Goal: Transaction & Acquisition: Purchase product/service

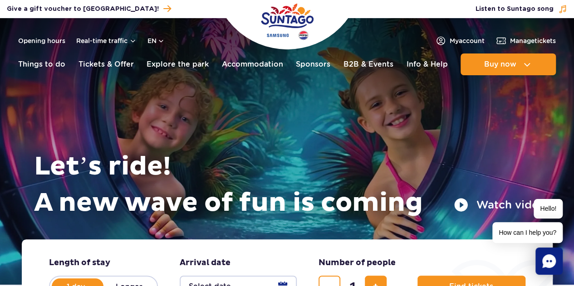
click at [551, 264] on icon "Chat" at bounding box center [549, 262] width 14 height 14
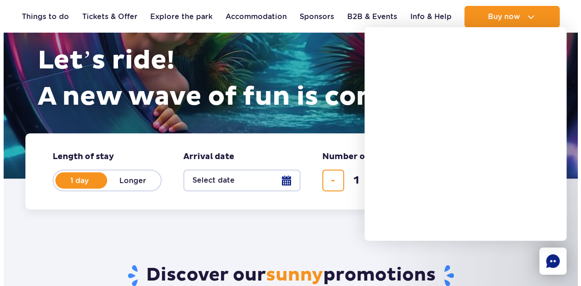
scroll to position [121, 0]
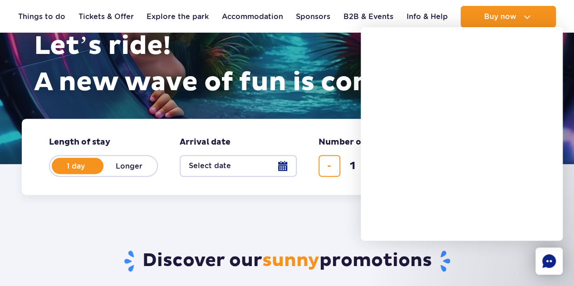
click at [231, 171] on button "Select date" at bounding box center [238, 166] width 117 height 22
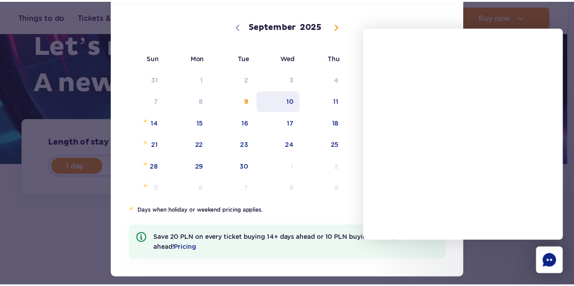
scroll to position [90, 0]
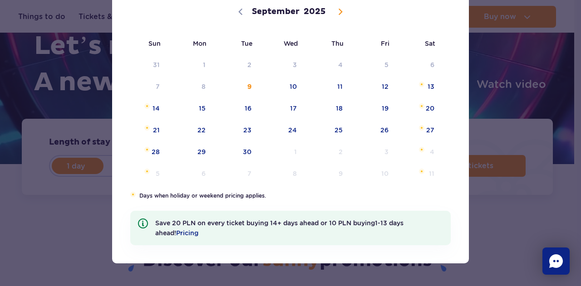
click at [427, 133] on span "27" at bounding box center [419, 130] width 46 height 21
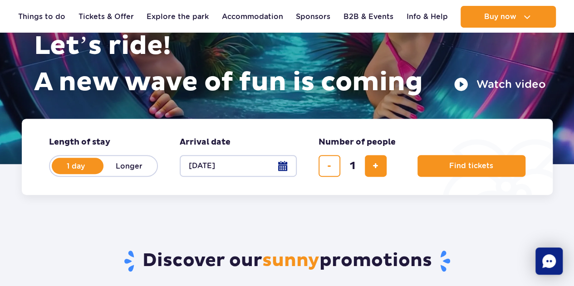
click at [549, 256] on icon "Chat" at bounding box center [549, 262] width 14 height 14
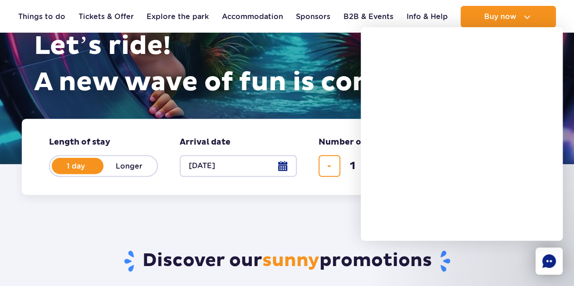
click at [543, 268] on rect "Chat" at bounding box center [548, 261] width 27 height 27
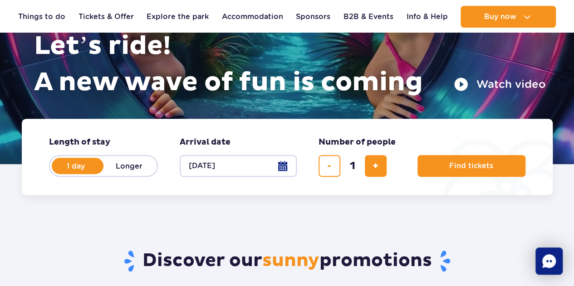
click at [375, 166] on span "add ticket" at bounding box center [376, 166] width 6 height 0
click at [378, 166] on span "add ticket" at bounding box center [376, 166] width 6 height 0
click at [375, 172] on button "add ticket" at bounding box center [376, 166] width 22 height 22
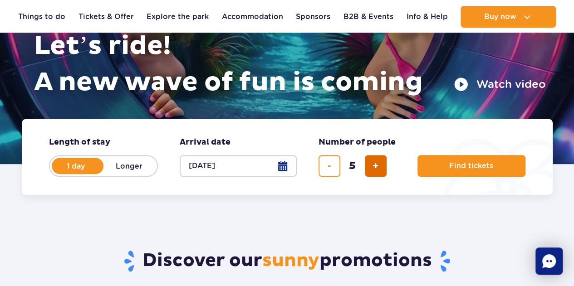
click at [375, 172] on button "add ticket" at bounding box center [376, 166] width 22 height 22
type input "6"
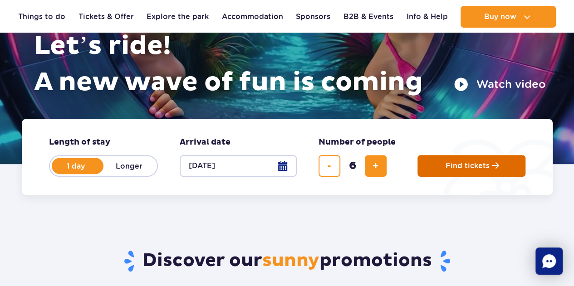
click at [472, 165] on span "Find tickets" at bounding box center [468, 166] width 44 height 8
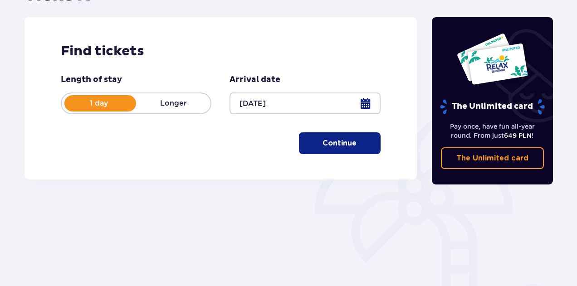
scroll to position [55, 0]
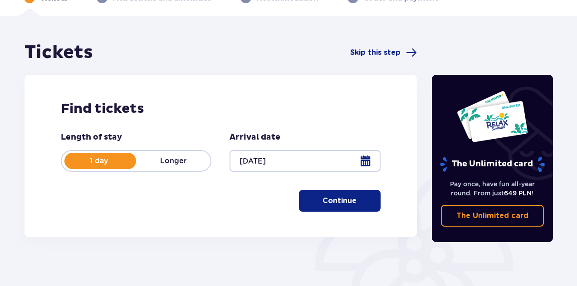
click at [343, 202] on p "Continue" at bounding box center [340, 201] width 34 height 10
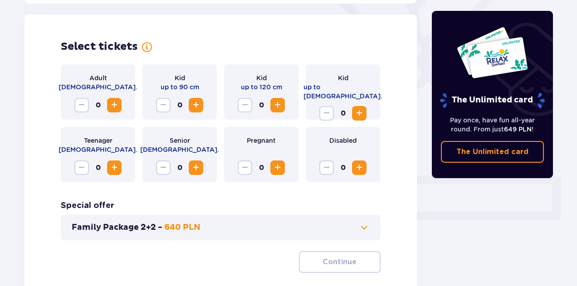
scroll to position [252, 0]
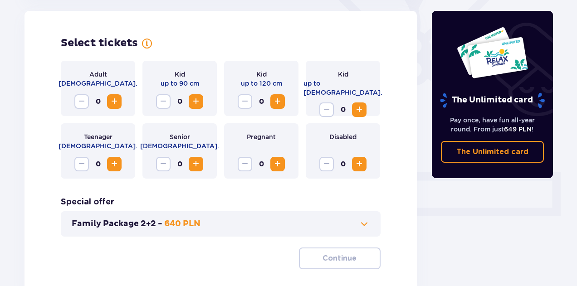
click at [112, 106] on span "Increase" at bounding box center [114, 101] width 11 height 11
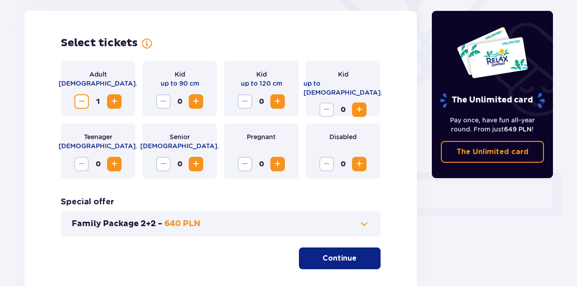
click at [112, 106] on span "Increase" at bounding box center [114, 101] width 11 height 11
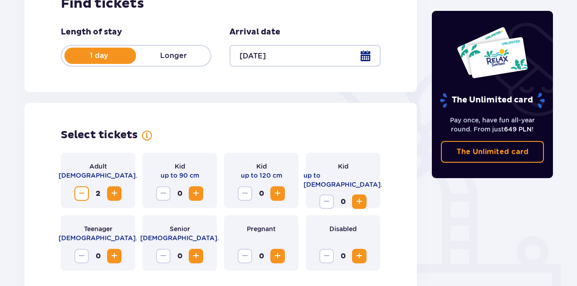
scroll to position [182, 0]
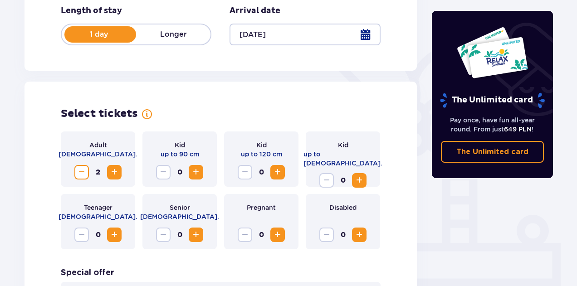
click at [362, 175] on span "Increase" at bounding box center [359, 180] width 11 height 11
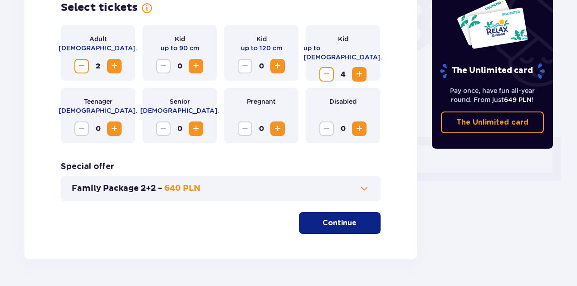
scroll to position [302, 0]
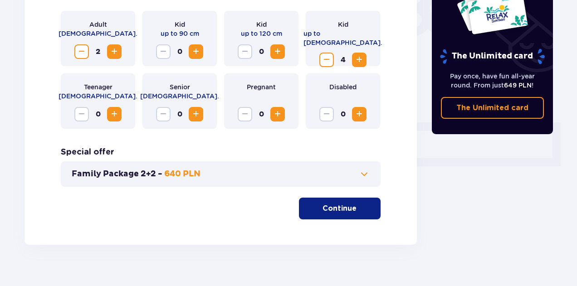
click at [363, 174] on span at bounding box center [364, 174] width 11 height 11
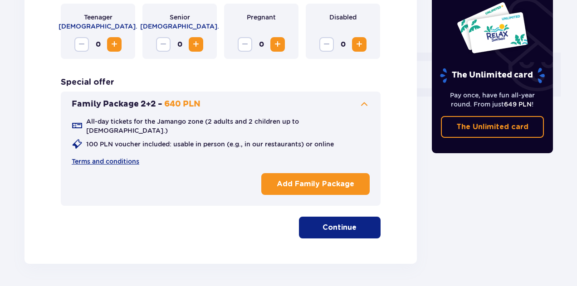
scroll to position [397, 0]
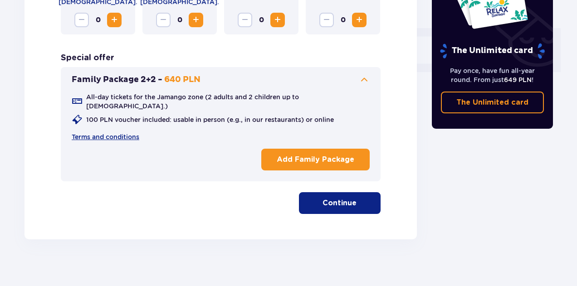
click at [336, 198] on p "Continue" at bounding box center [340, 203] width 34 height 10
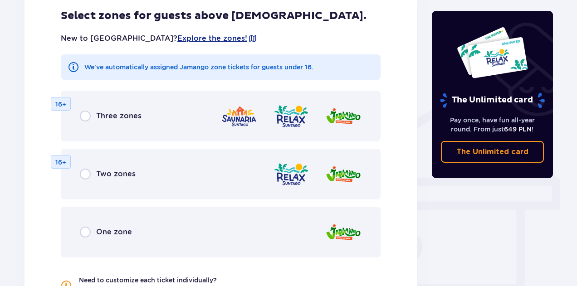
scroll to position [646, 0]
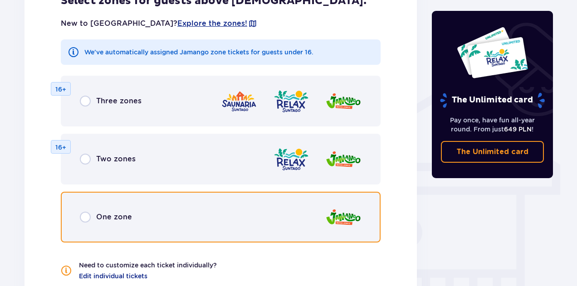
click at [88, 212] on input "radio" at bounding box center [85, 217] width 11 height 11
radio input "true"
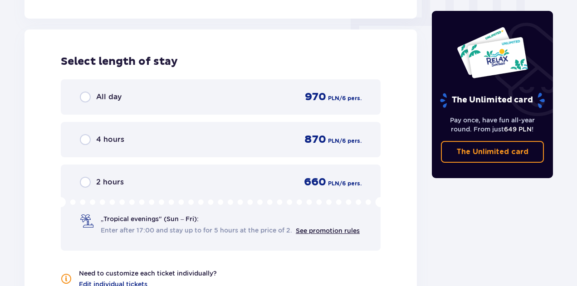
scroll to position [934, 0]
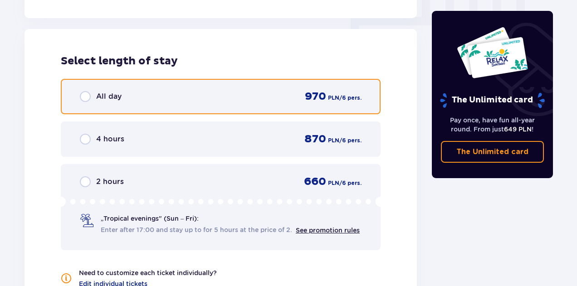
click at [85, 91] on input "radio" at bounding box center [85, 96] width 11 height 11
radio input "true"
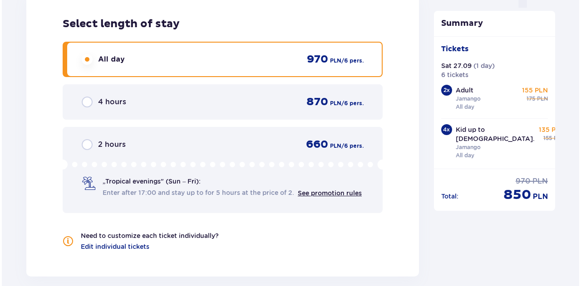
scroll to position [1092, 0]
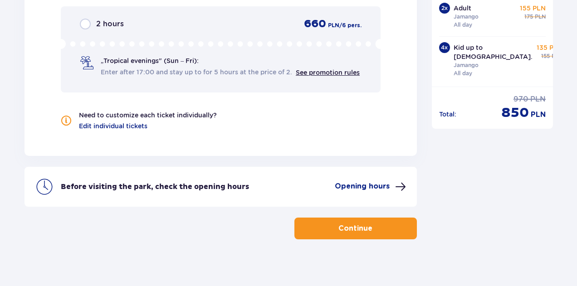
click at [380, 182] on p "Opening hours" at bounding box center [362, 187] width 55 height 10
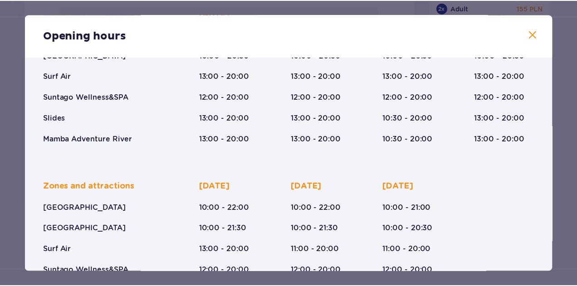
scroll to position [182, 0]
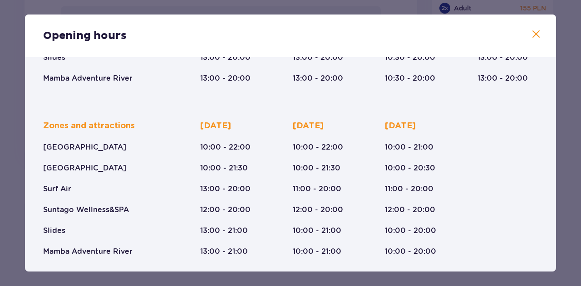
click at [533, 38] on span at bounding box center [535, 34] width 11 height 11
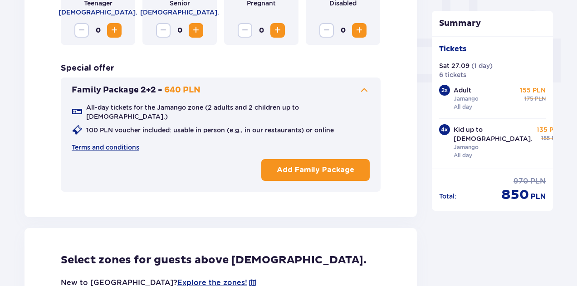
scroll to position [366, 0]
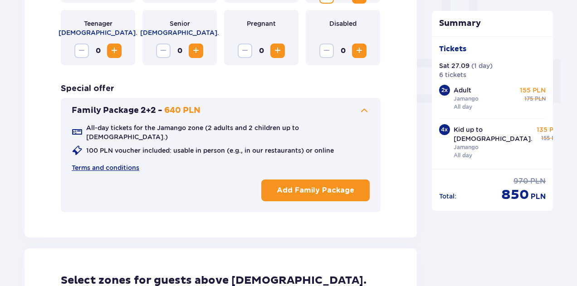
click at [343, 186] on p "Add Family Package" at bounding box center [316, 191] width 78 height 10
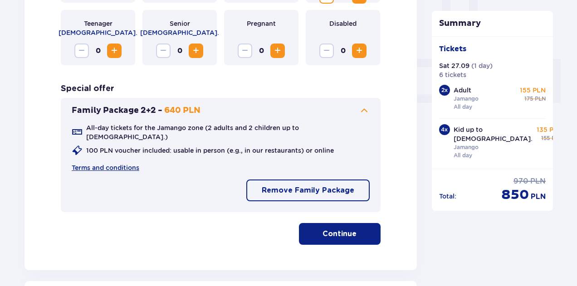
click at [348, 229] on p "Continue" at bounding box center [340, 234] width 34 height 10
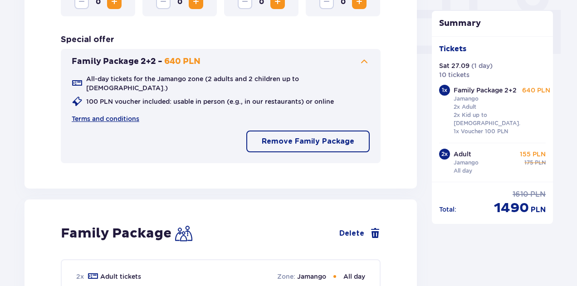
scroll to position [233, 0]
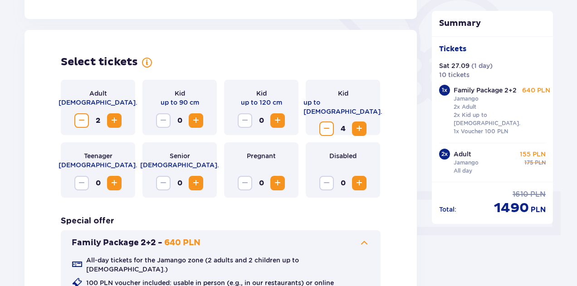
click at [83, 115] on button "Decrease" at bounding box center [81, 120] width 15 height 15
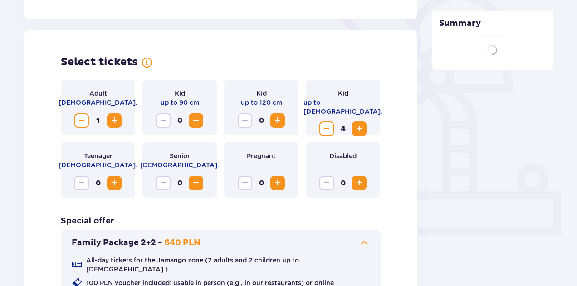
click at [85, 120] on span "Decrease" at bounding box center [81, 120] width 11 height 11
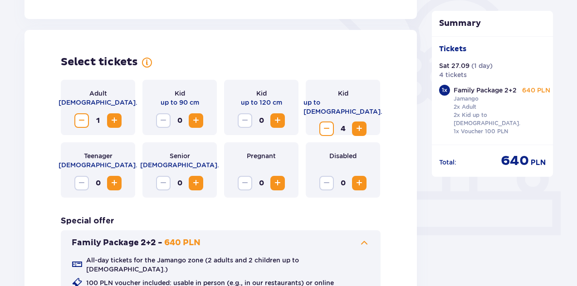
click at [324, 123] on span "Decrease" at bounding box center [326, 128] width 11 height 11
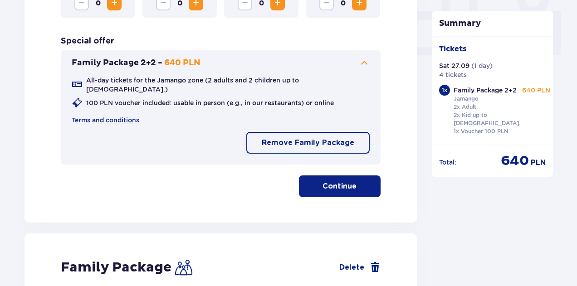
scroll to position [475, 0]
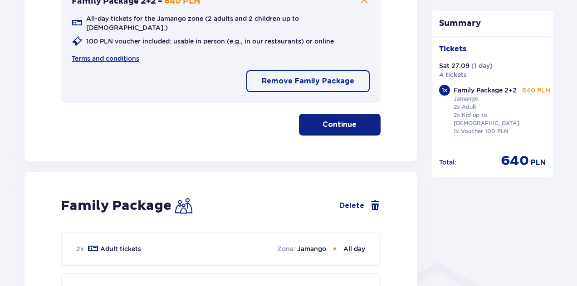
drag, startPoint x: 335, startPoint y: 115, endPoint x: 364, endPoint y: 132, distance: 33.5
click at [335, 120] on p "Continue" at bounding box center [340, 125] width 34 height 10
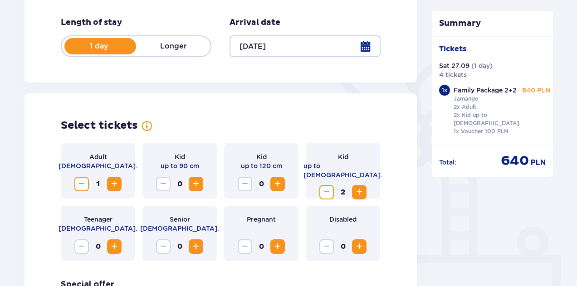
scroll to position [216, 0]
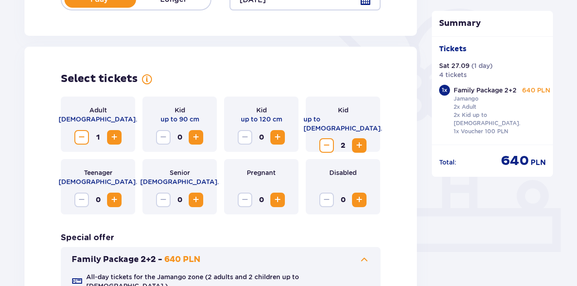
click at [80, 137] on span "Decrease" at bounding box center [81, 137] width 11 height 11
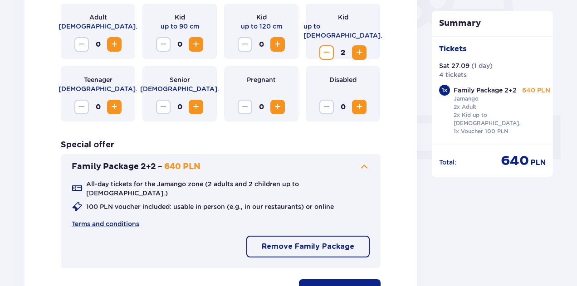
scroll to position [398, 0]
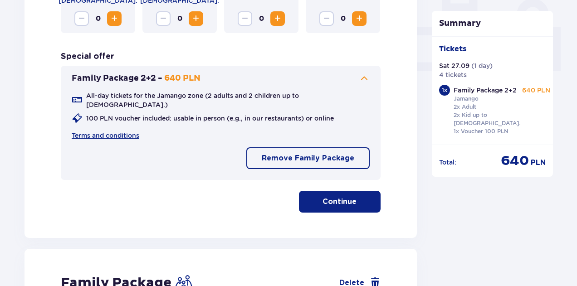
click at [324, 153] on p "Remove Family Package" at bounding box center [308, 158] width 93 height 10
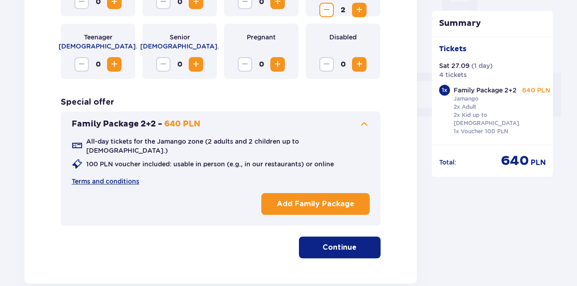
scroll to position [338, 0]
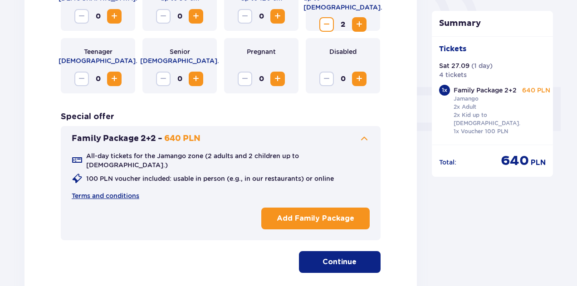
click at [362, 257] on span "button" at bounding box center [358, 262] width 11 height 11
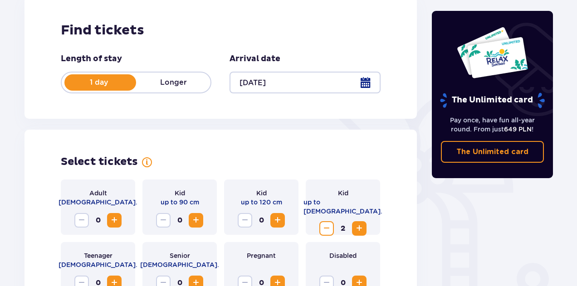
scroll to position [255, 0]
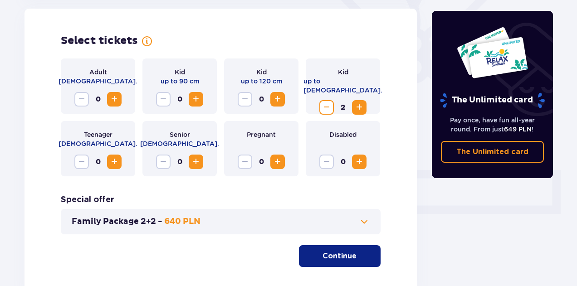
click at [363, 255] on span "button" at bounding box center [358, 256] width 11 height 11
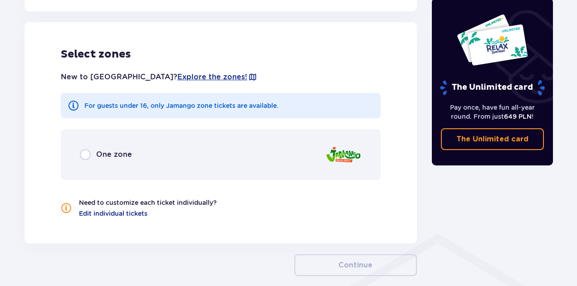
scroll to position [504, 0]
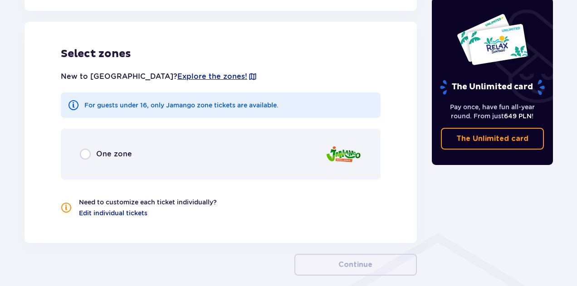
click at [102, 153] on p "One zone" at bounding box center [114, 154] width 36 height 10
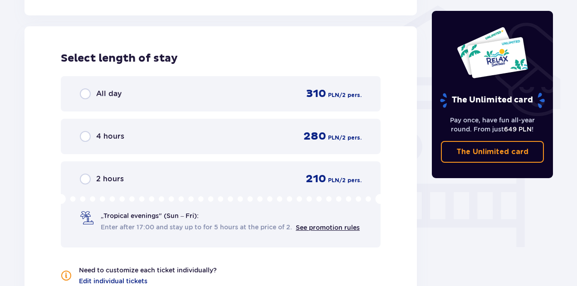
scroll to position [736, 0]
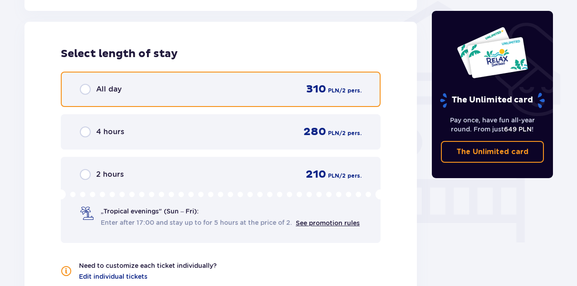
click at [90, 94] on input "radio" at bounding box center [85, 89] width 11 height 11
radio input "true"
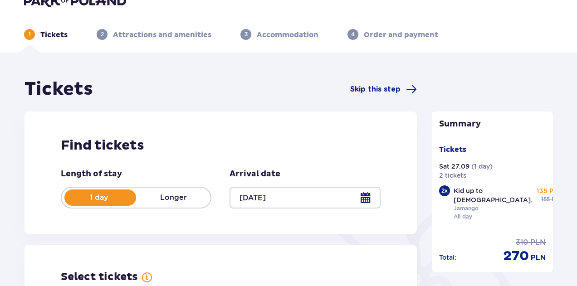
scroll to position [0, 0]
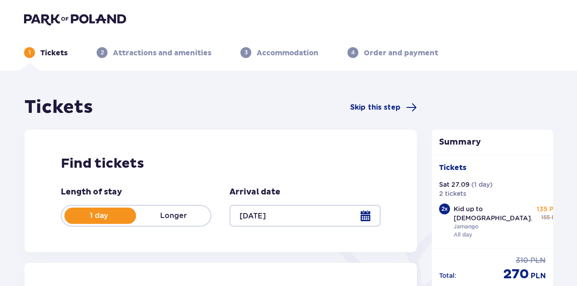
click at [48, 23] on img at bounding box center [75, 19] width 102 height 13
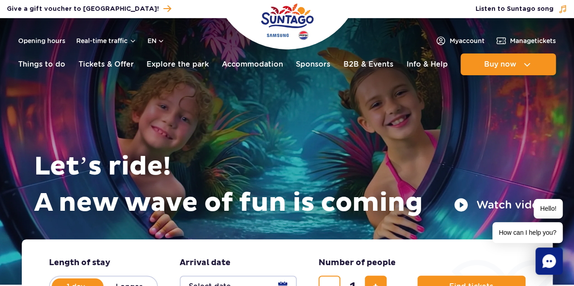
click at [548, 262] on icon "Chat" at bounding box center [549, 262] width 14 height 14
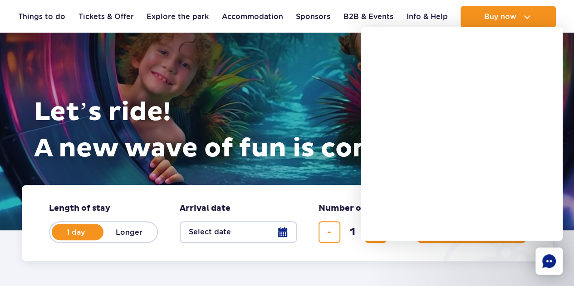
scroll to position [121, 0]
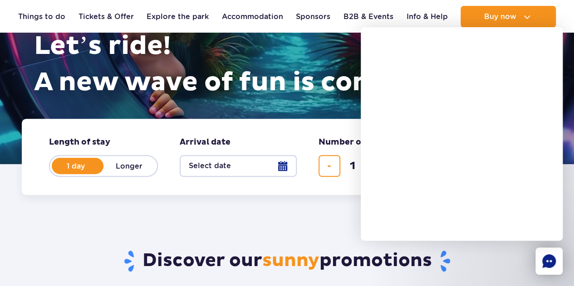
click at [235, 224] on div "Discover our sunny promotions" at bounding box center [287, 247] width 545 height 105
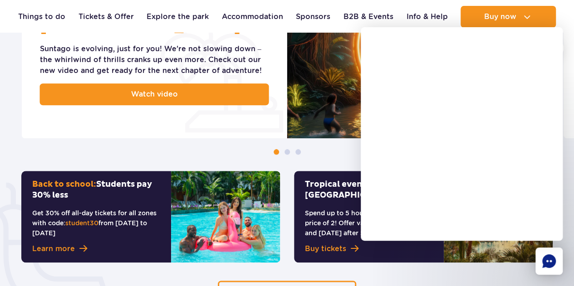
scroll to position [484, 0]
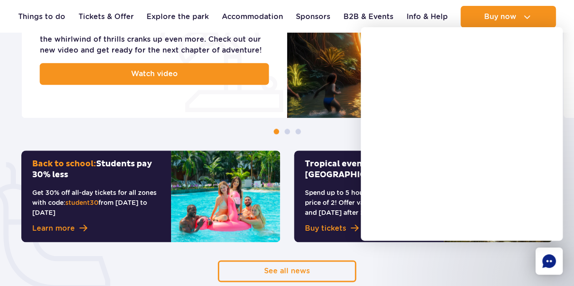
click at [86, 206] on span "student30" at bounding box center [81, 202] width 33 height 7
copy p "student30"
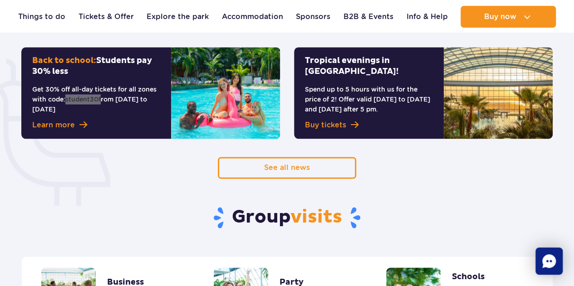
scroll to position [545, 0]
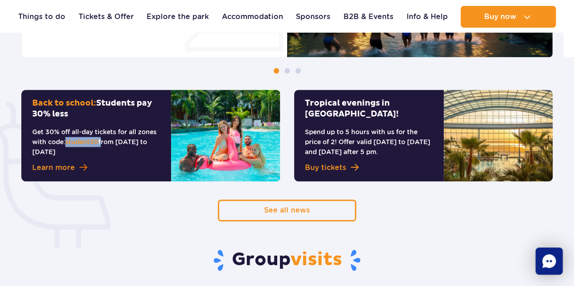
click at [43, 165] on span "Learn more" at bounding box center [53, 167] width 43 height 11
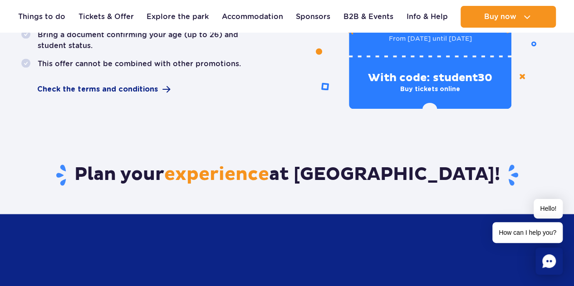
scroll to position [665, 0]
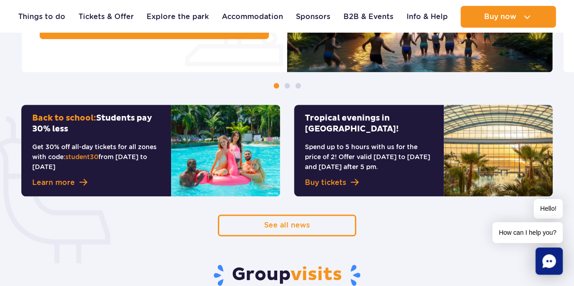
scroll to position [545, 0]
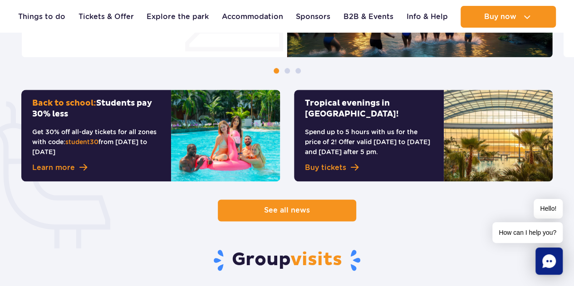
click at [318, 219] on link "See all news" at bounding box center [287, 211] width 138 height 22
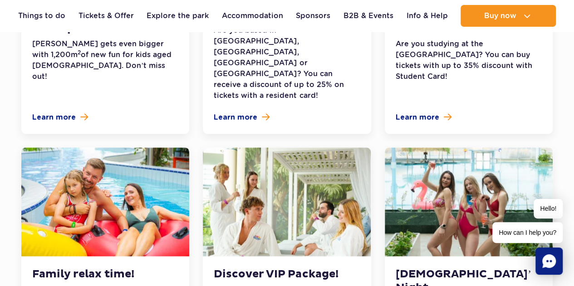
scroll to position [665, 0]
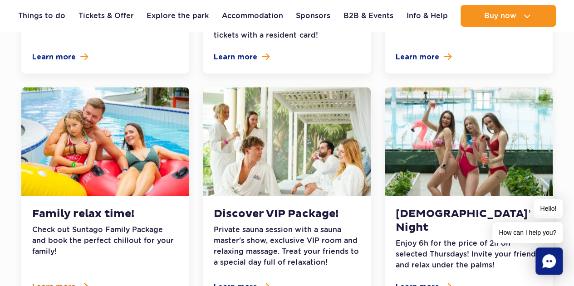
click at [50, 281] on span "Learn more" at bounding box center [54, 286] width 44 height 11
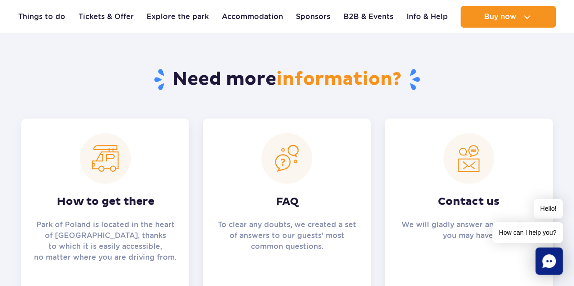
scroll to position [847, 0]
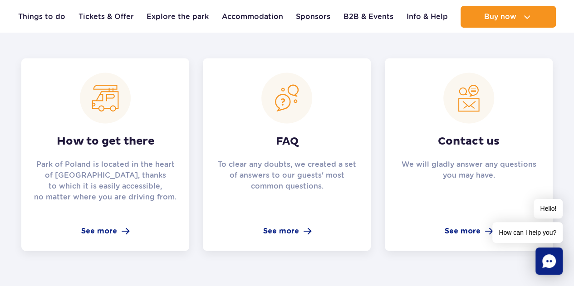
click at [548, 260] on icon "Chat" at bounding box center [549, 262] width 14 height 14
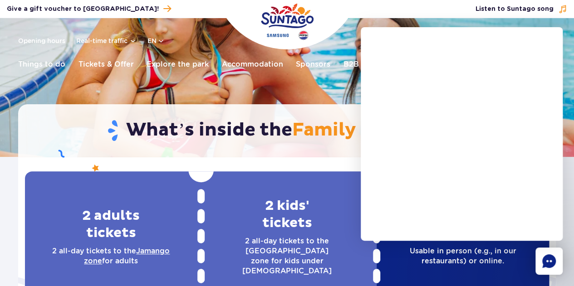
scroll to position [0, 0]
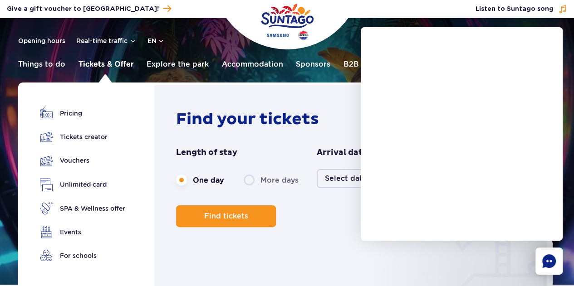
click at [111, 63] on link "Tickets & Offer" at bounding box center [106, 65] width 55 height 22
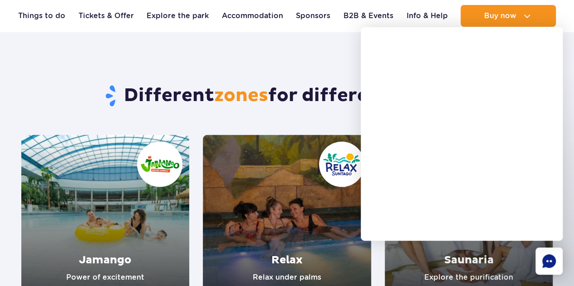
scroll to position [908, 0]
